Goal: Check status: Check status

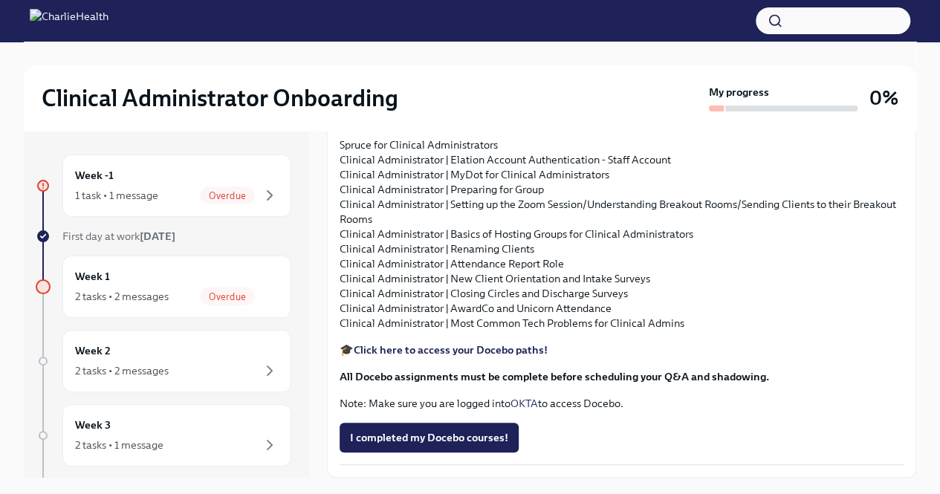
scroll to position [25, 0]
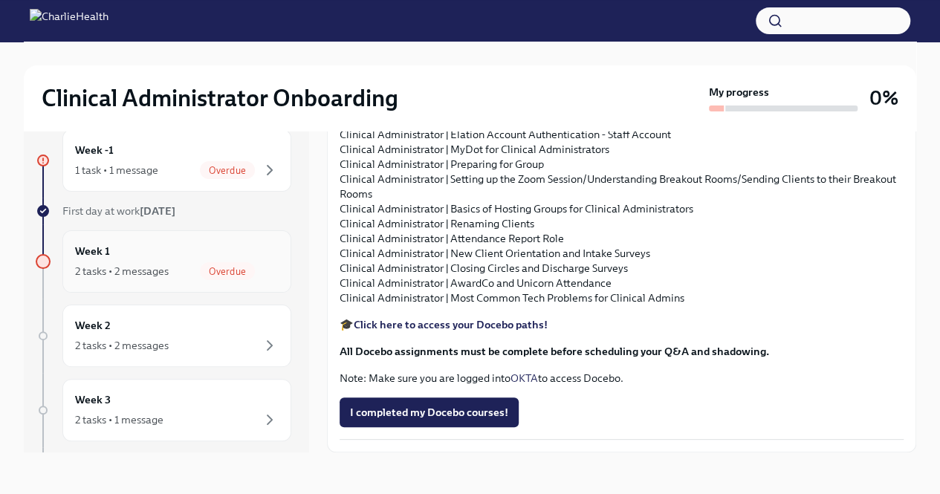
click at [186, 257] on div "Week 1 2 tasks • 2 messages Overdue" at bounding box center [177, 261] width 204 height 37
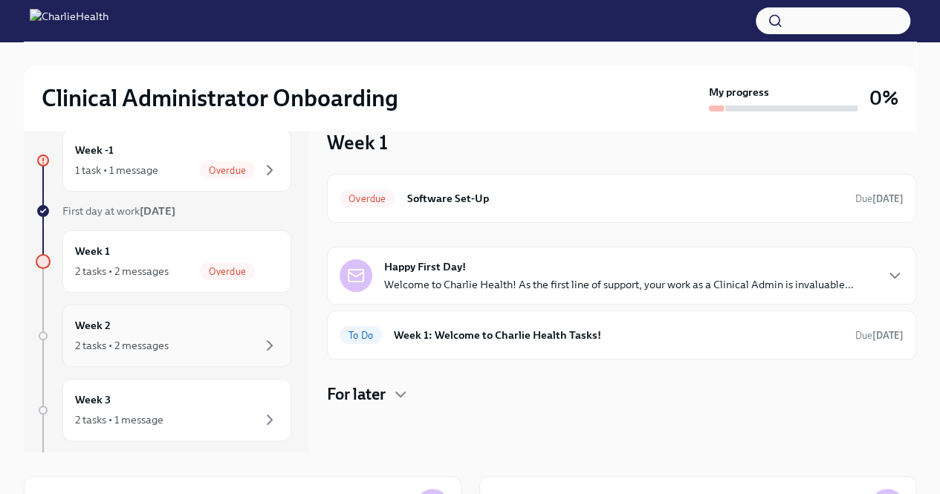
click at [159, 311] on div "Week 2 2 tasks • 2 messages" at bounding box center [176, 336] width 229 height 62
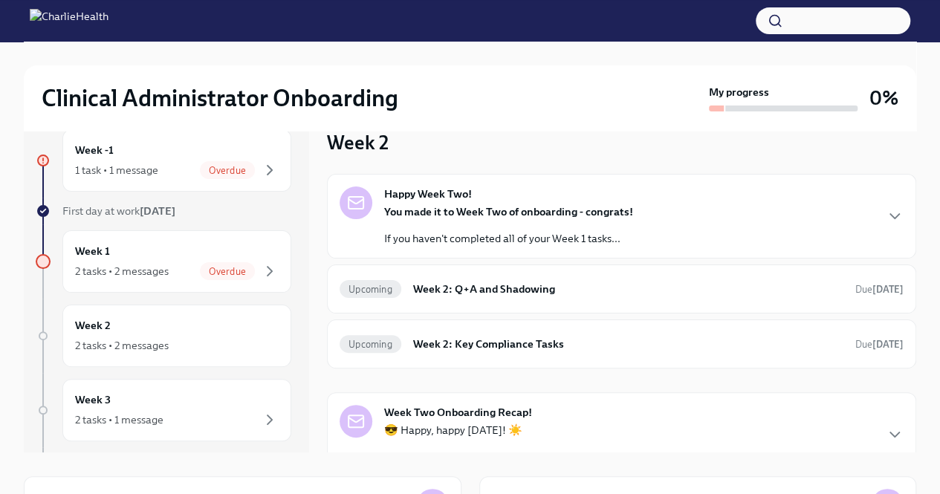
click at [532, 241] on p "If you haven't completed all of your Week 1 tasks..." at bounding box center [508, 238] width 249 height 15
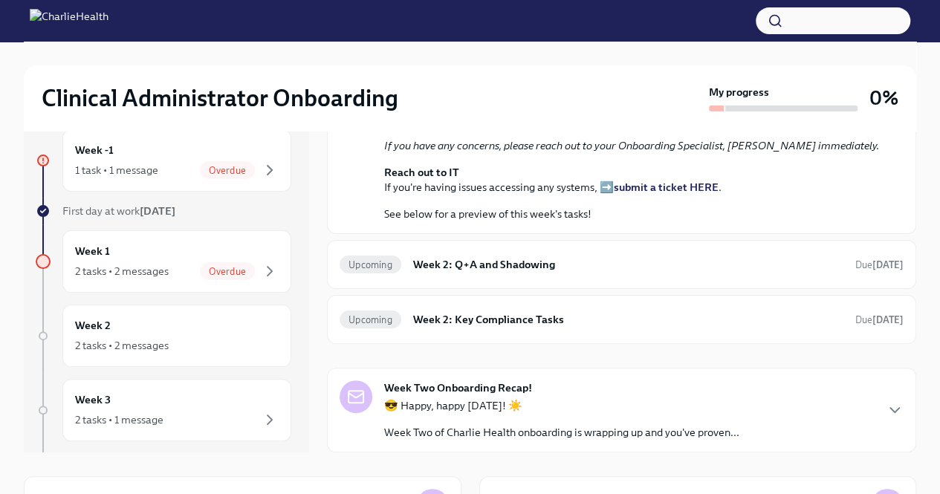
scroll to position [611, 0]
click at [520, 276] on div "Upcoming Week 2: Q+A and Shadowing Due [DATE]" at bounding box center [622, 265] width 564 height 24
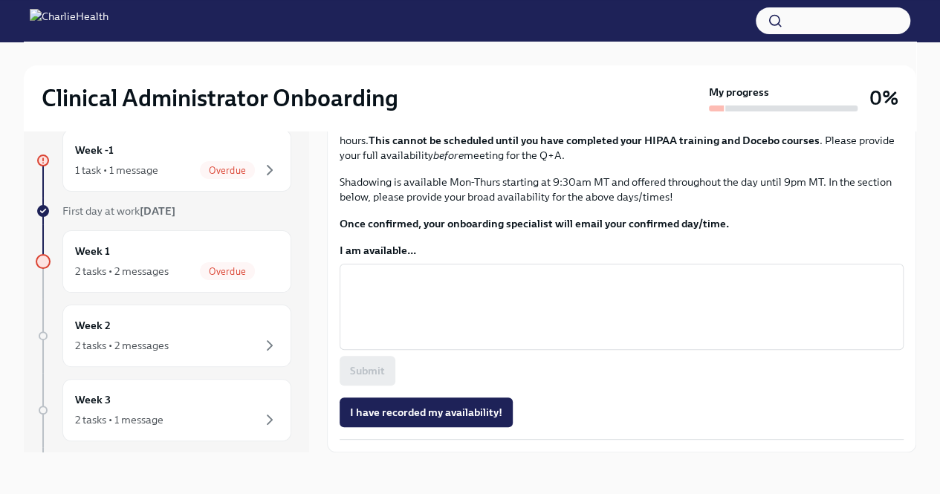
scroll to position [852, 0]
